Goal: Transaction & Acquisition: Purchase product/service

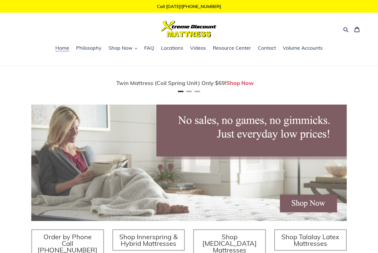
click at [125, 45] on span "Shop Now" at bounding box center [120, 48] width 24 height 7
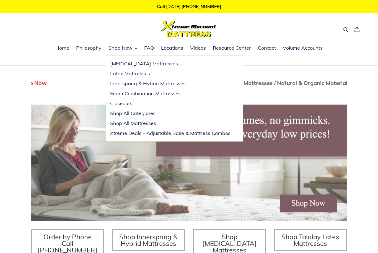
scroll to position [0, 630]
click at [119, 125] on span "Shop All Mattresses" at bounding box center [133, 123] width 46 height 7
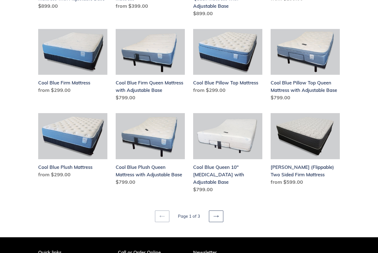
scroll to position [632, 0]
click at [216, 214] on icon at bounding box center [216, 217] width 6 height 6
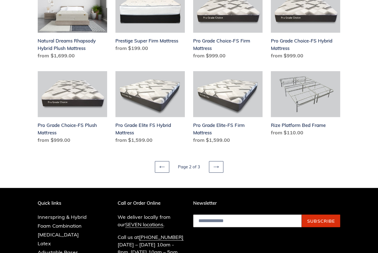
scroll to position [681, 0]
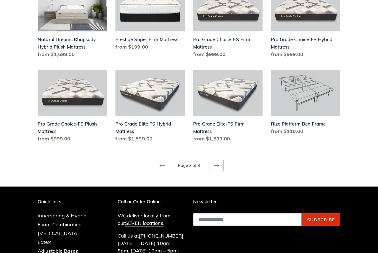
click at [214, 163] on icon at bounding box center [216, 166] width 6 height 6
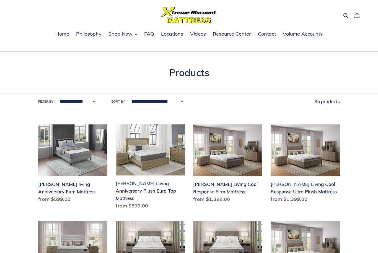
scroll to position [14, 0]
